Goal: Task Accomplishment & Management: Manage account settings

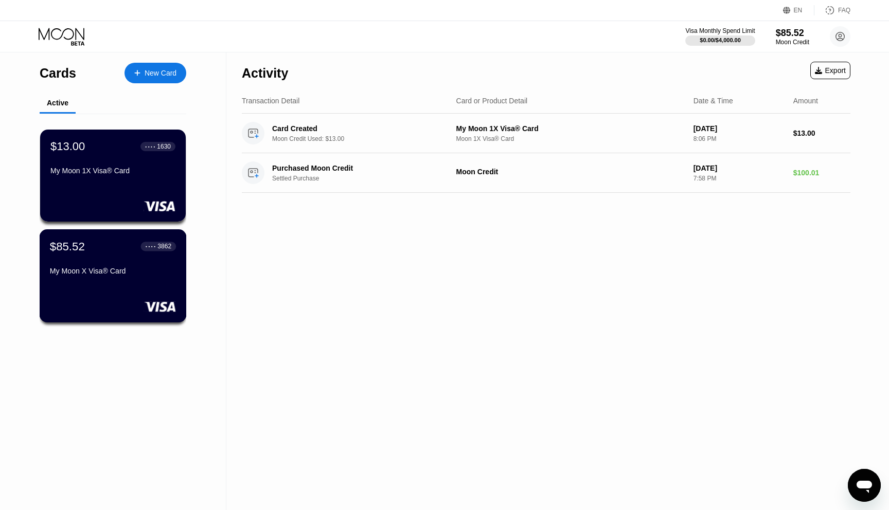
click at [133, 297] on div "$85.52 ● ● ● ● 3862 My Moon X Visa® Card" at bounding box center [113, 275] width 147 height 93
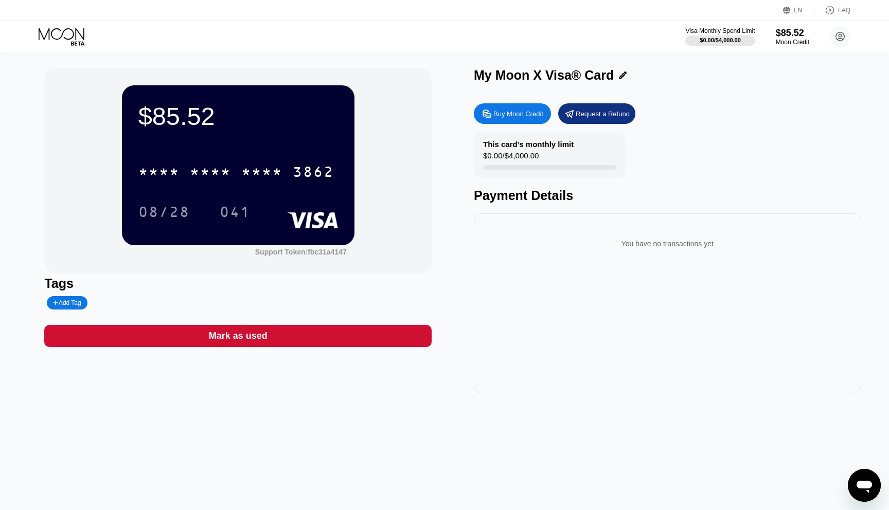
click at [523, 153] on div "$0.00 / $4,000.00" at bounding box center [511, 158] width 56 height 14
click at [615, 69] on div "My Moon X Visa® Card" at bounding box center [667, 75] width 387 height 15
click at [619, 74] on icon at bounding box center [623, 76] width 8 height 8
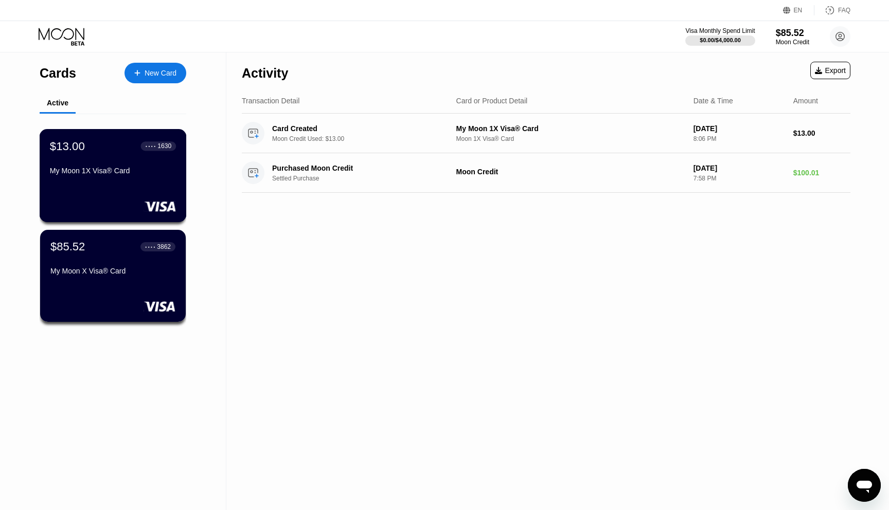
click at [145, 199] on div "$13.00 ● ● ● ● 1630 My Moon 1X Visa® Card" at bounding box center [113, 175] width 147 height 93
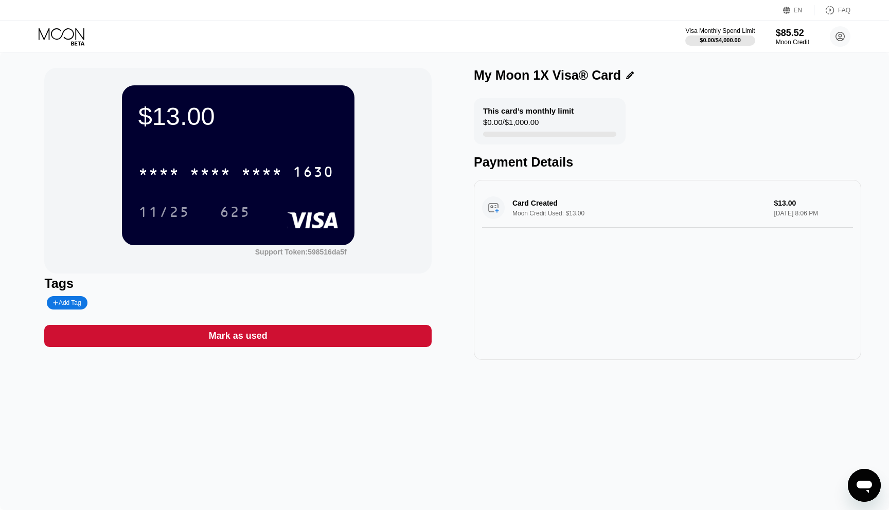
click at [83, 36] on icon at bounding box center [62, 34] width 46 height 12
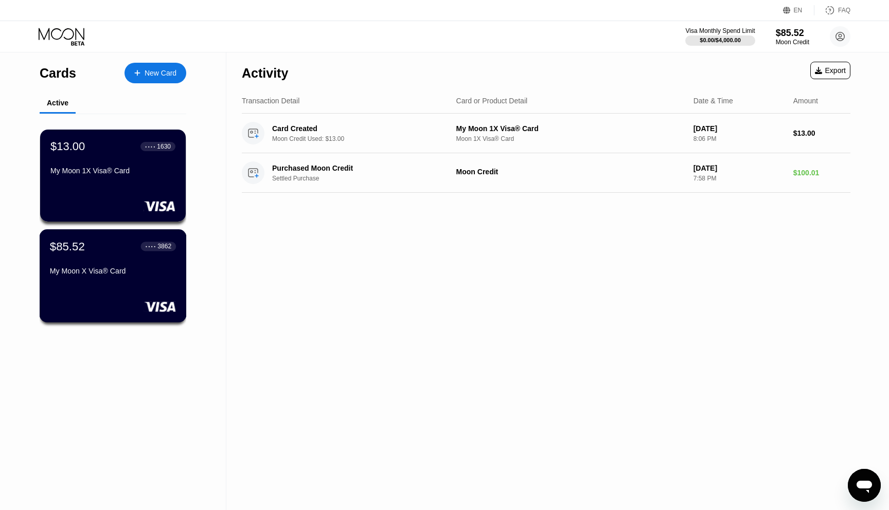
click at [159, 303] on rect at bounding box center [160, 307] width 32 height 10
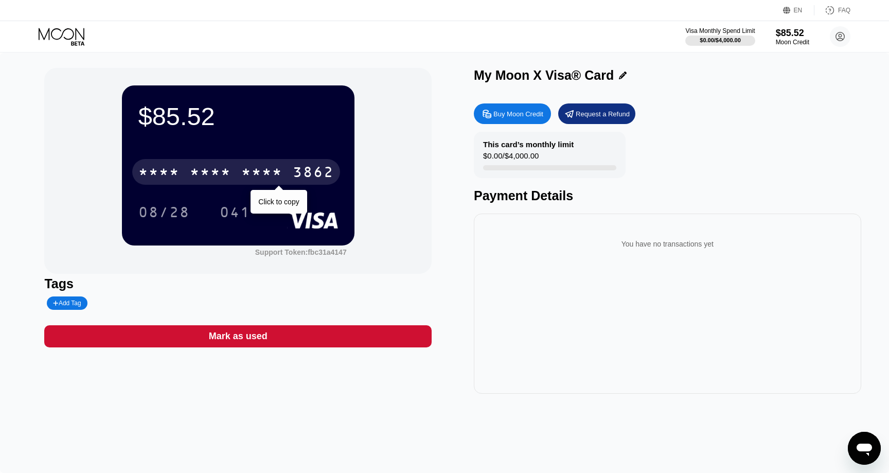
click at [262, 166] on div "* * * *" at bounding box center [261, 173] width 41 height 16
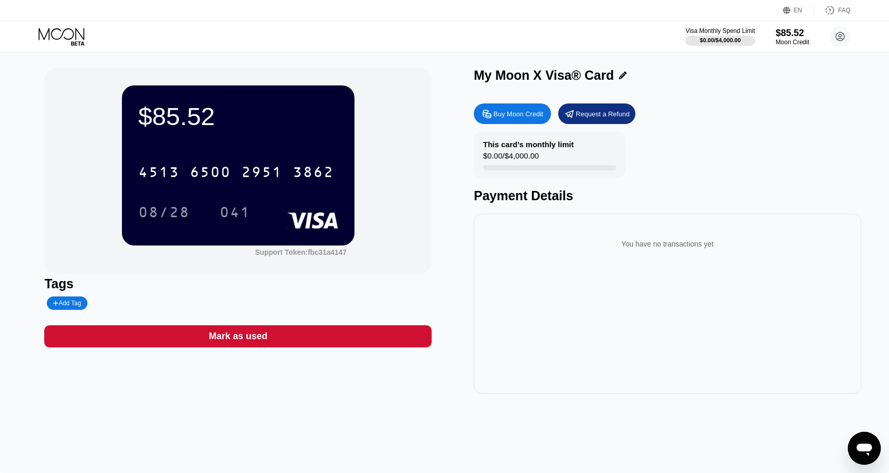
click at [57, 31] on icon at bounding box center [63, 37] width 48 height 18
